Goal: Task Accomplishment & Management: Manage account settings

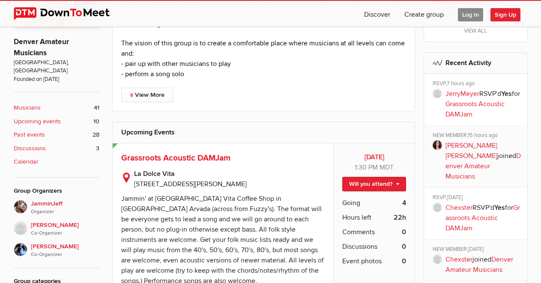
scroll to position [79, 0]
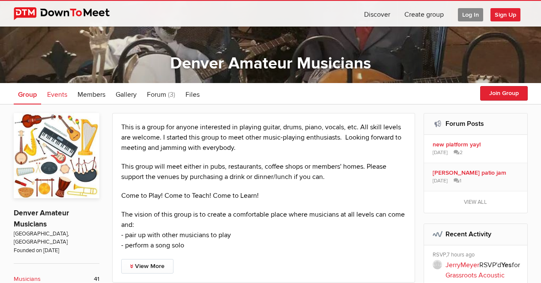
click at [59, 94] on span "Events" at bounding box center [57, 94] width 20 height 9
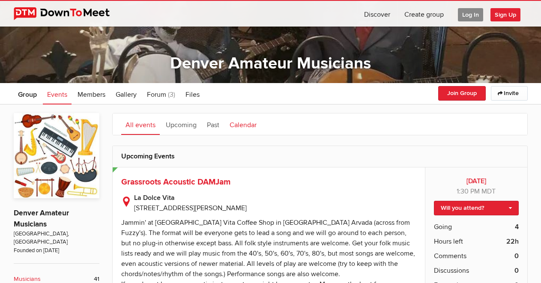
click at [241, 126] on link "Calendar" at bounding box center [243, 124] width 36 height 21
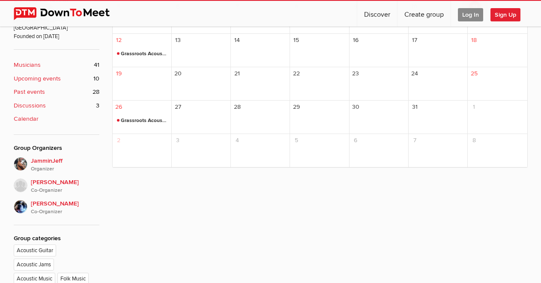
scroll to position [250, 0]
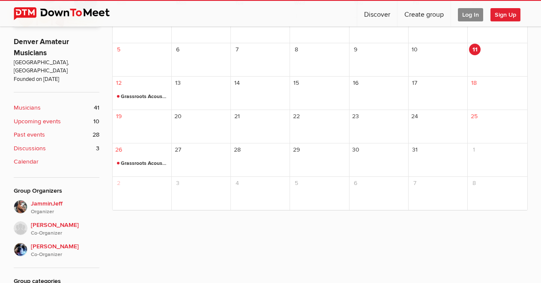
click at [471, 17] on span "Log In" at bounding box center [470, 14] width 25 height 13
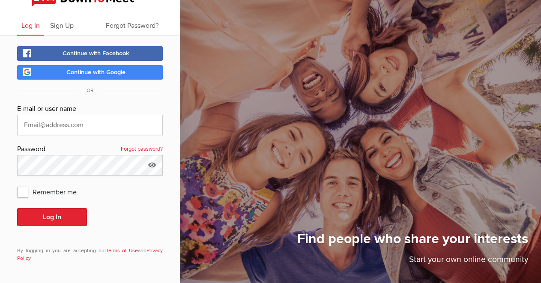
scroll to position [12, 0]
click at [77, 126] on input "text" at bounding box center [90, 125] width 146 height 21
type input "[EMAIL_ADDRESS][DOMAIN_NAME]"
click at [28, 189] on span "Remember me" at bounding box center [51, 191] width 68 height 15
click at [17, 184] on input "Remember me" at bounding box center [17, 184] width 0 height 0
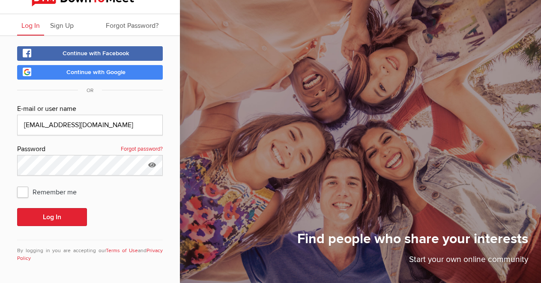
checkbox input "true"
click at [62, 212] on button "Log In" at bounding box center [52, 217] width 70 height 18
